Goal: Find contact information: Find contact information

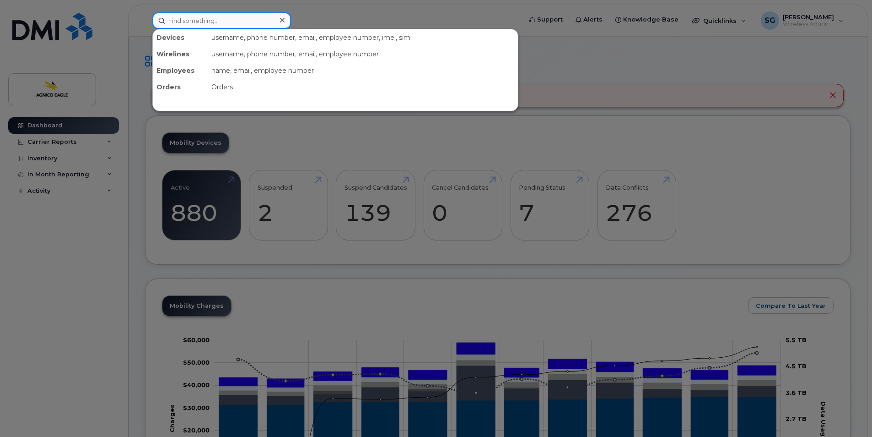
click at [257, 16] on input at bounding box center [221, 20] width 139 height 16
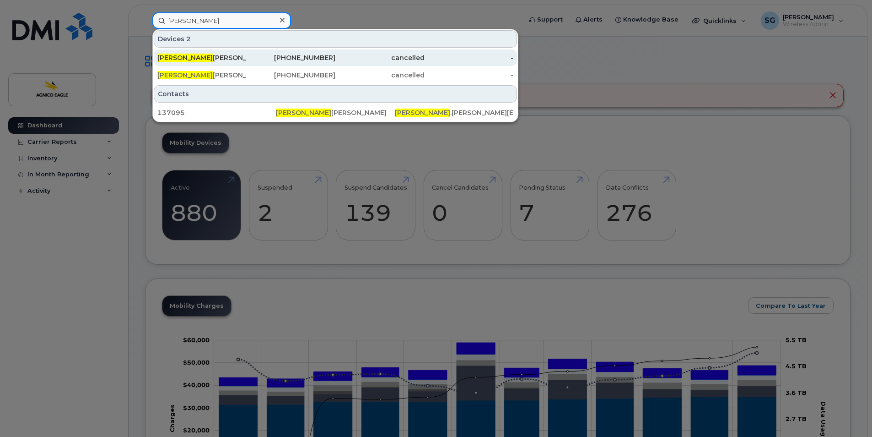
type input "conrad"
click at [301, 59] on div "905-975-6150" at bounding box center [291, 57] width 89 height 9
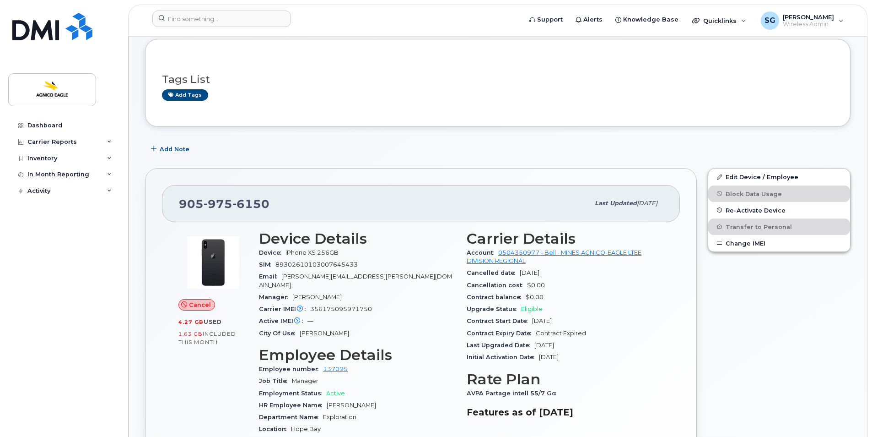
scroll to position [46, 0]
drag, startPoint x: 295, startPoint y: 205, endPoint x: 173, endPoint y: 202, distance: 121.8
click at [173, 202] on div "[PHONE_NUMBER] Last updated [DATE]" at bounding box center [421, 203] width 518 height 37
copy span "[PHONE_NUMBER]"
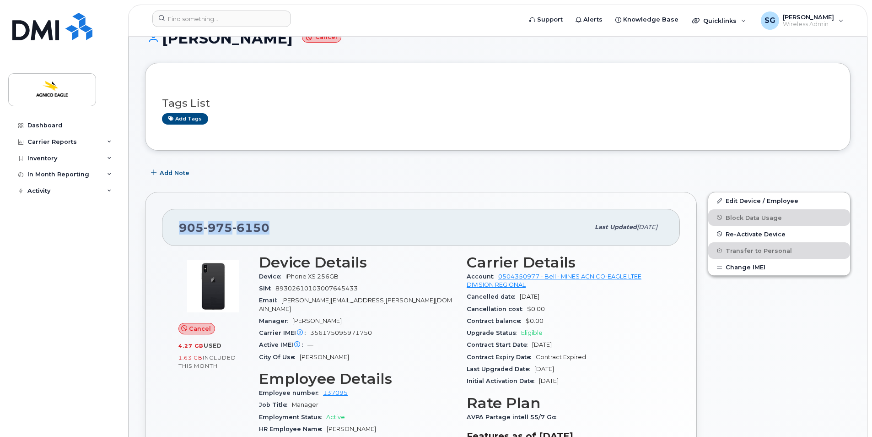
scroll to position [0, 0]
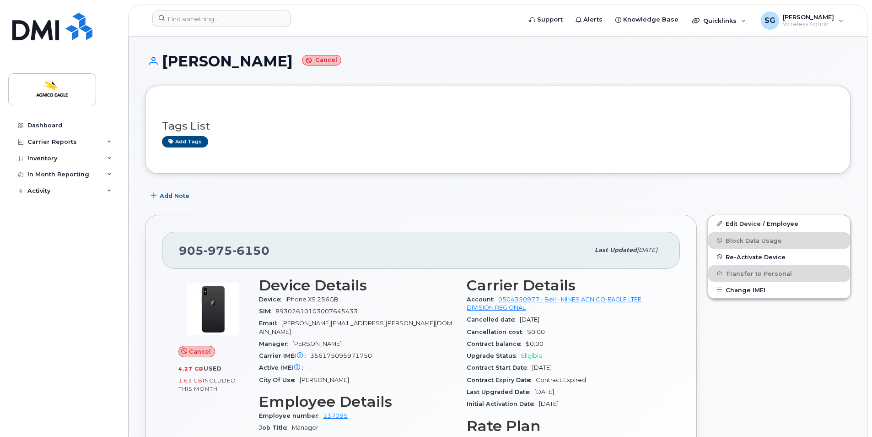
click at [282, 128] on h3 "Tags List" at bounding box center [498, 125] width 672 height 11
drag, startPoint x: 275, startPoint y: 250, endPoint x: 179, endPoint y: 250, distance: 95.7
click at [179, 250] on div "[PHONE_NUMBER]" at bounding box center [384, 249] width 411 height 19
copy span "[PHONE_NUMBER]"
